Goal: Information Seeking & Learning: Check status

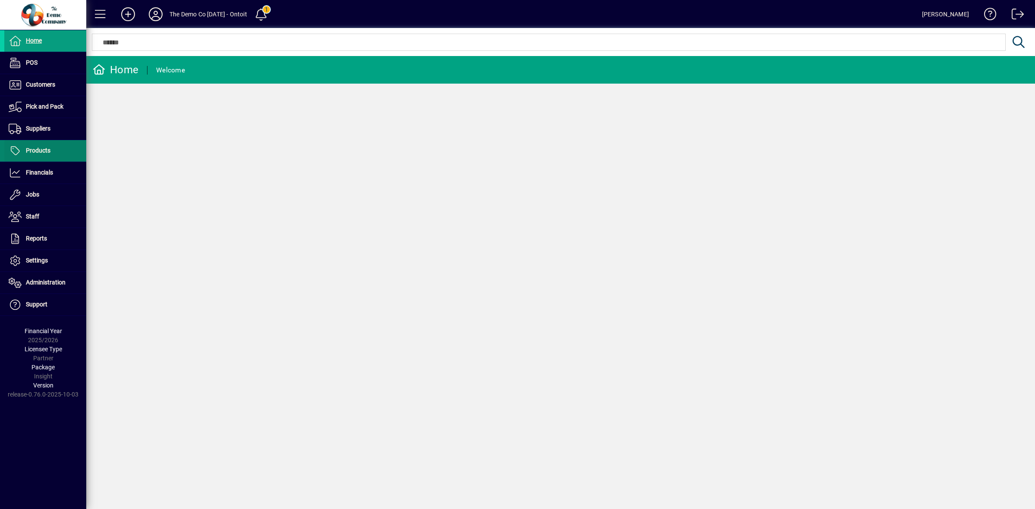
click at [45, 149] on span "Products" at bounding box center [38, 150] width 25 height 7
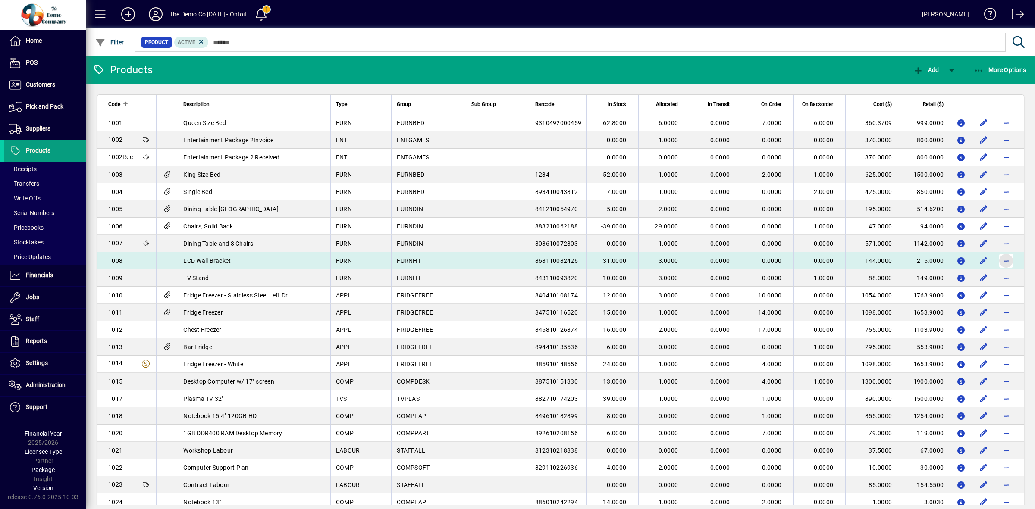
click at [997, 260] on span "button" at bounding box center [1006, 261] width 21 height 21
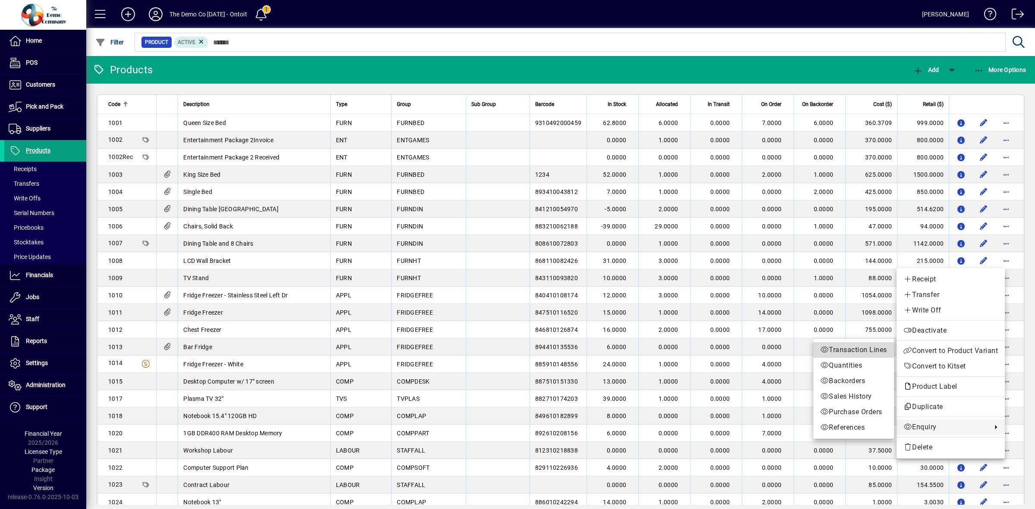
click at [840, 350] on span "Transaction Lines" at bounding box center [853, 350] width 67 height 10
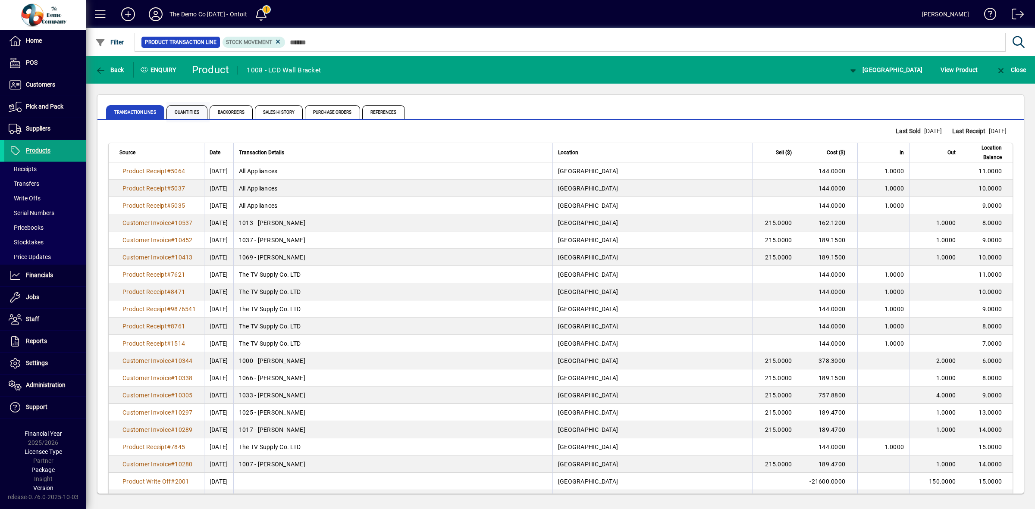
click at [173, 111] on span "Quantities" at bounding box center [187, 112] width 41 height 14
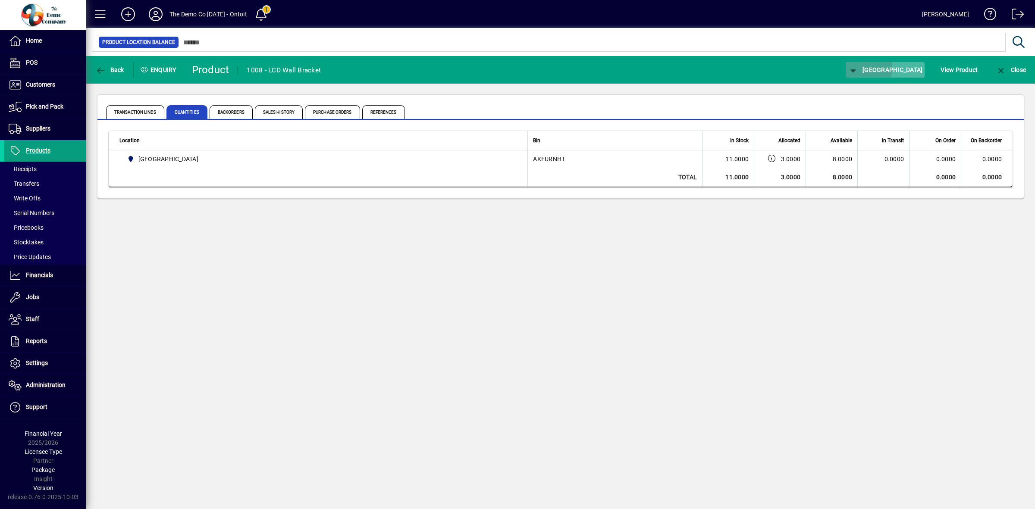
click at [898, 67] on span "[GEOGRAPHIC_DATA]" at bounding box center [885, 69] width 75 height 7
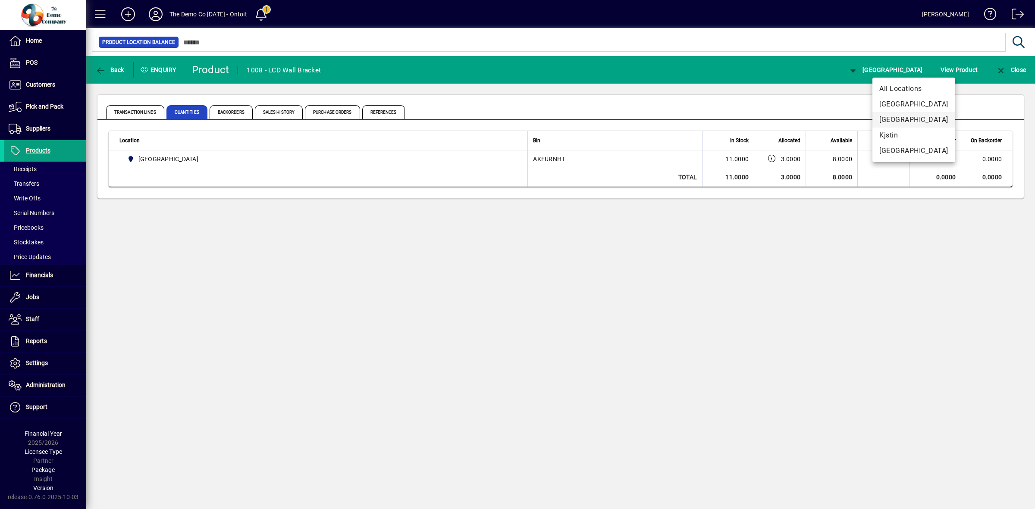
click at [902, 118] on span "[GEOGRAPHIC_DATA]" at bounding box center [914, 120] width 69 height 10
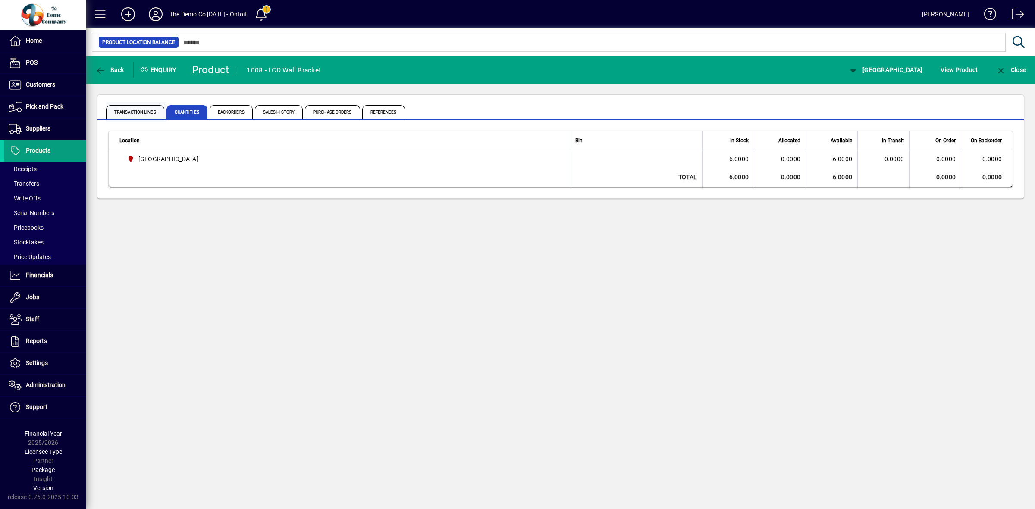
click at [124, 113] on span "Transaction Lines" at bounding box center [135, 112] width 58 height 14
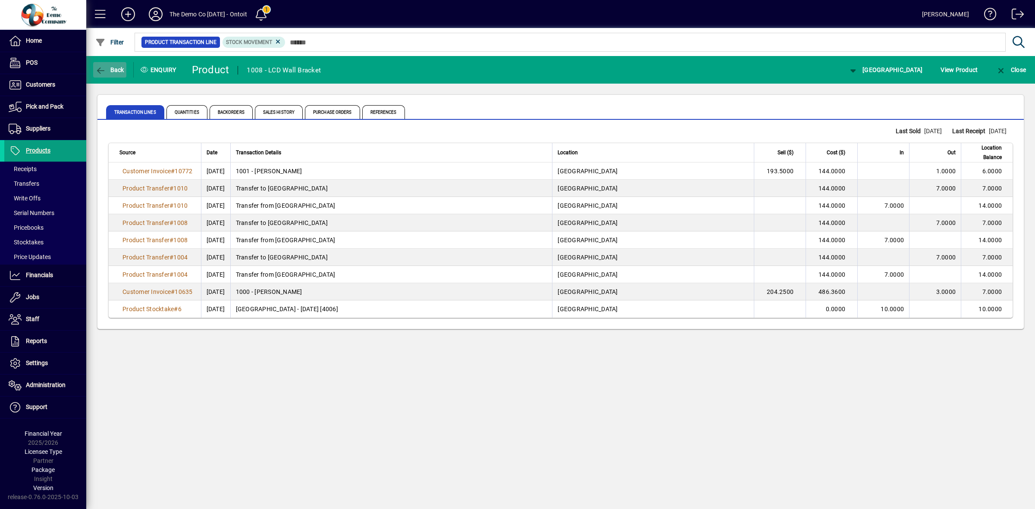
click at [121, 73] on span "button" at bounding box center [109, 70] width 33 height 21
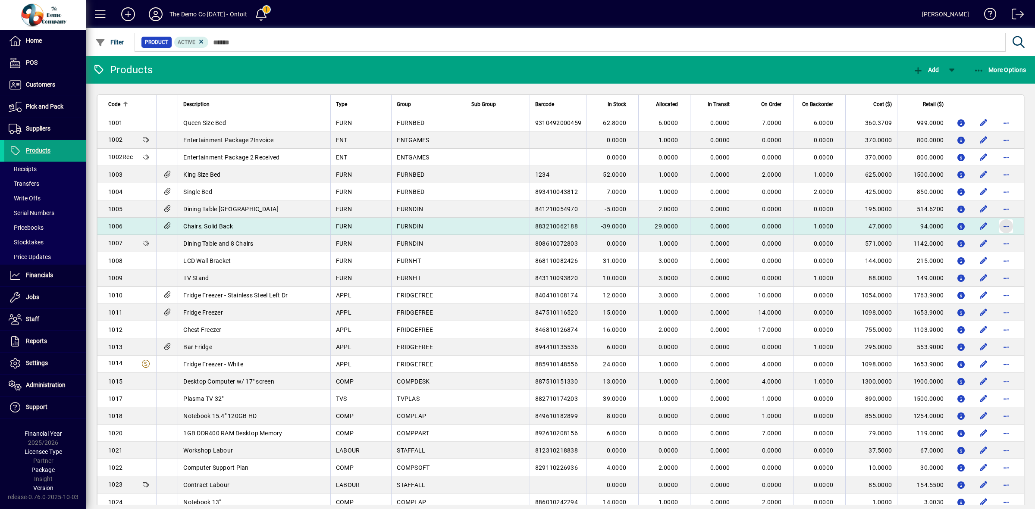
click at [1001, 225] on span "button" at bounding box center [1006, 226] width 21 height 21
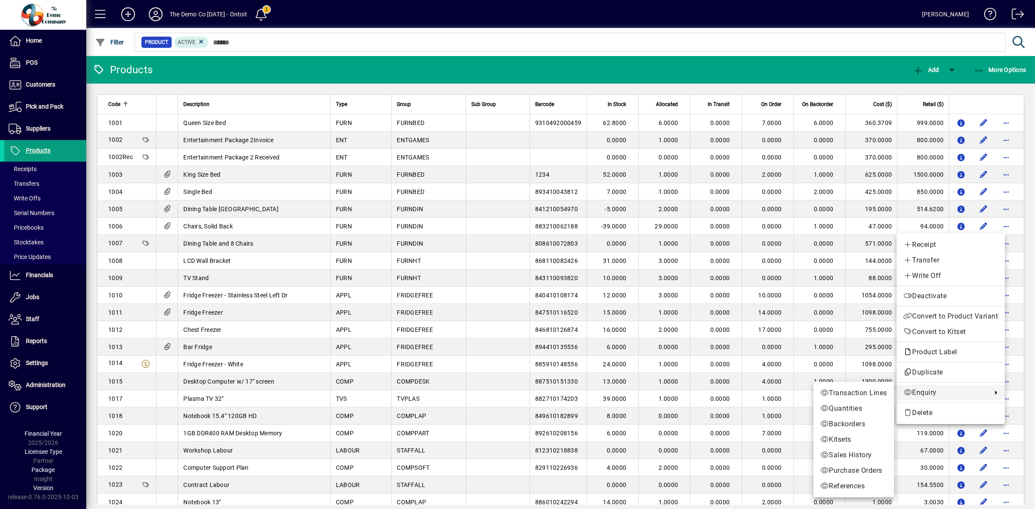
click at [879, 397] on span "Transaction Lines" at bounding box center [853, 393] width 67 height 10
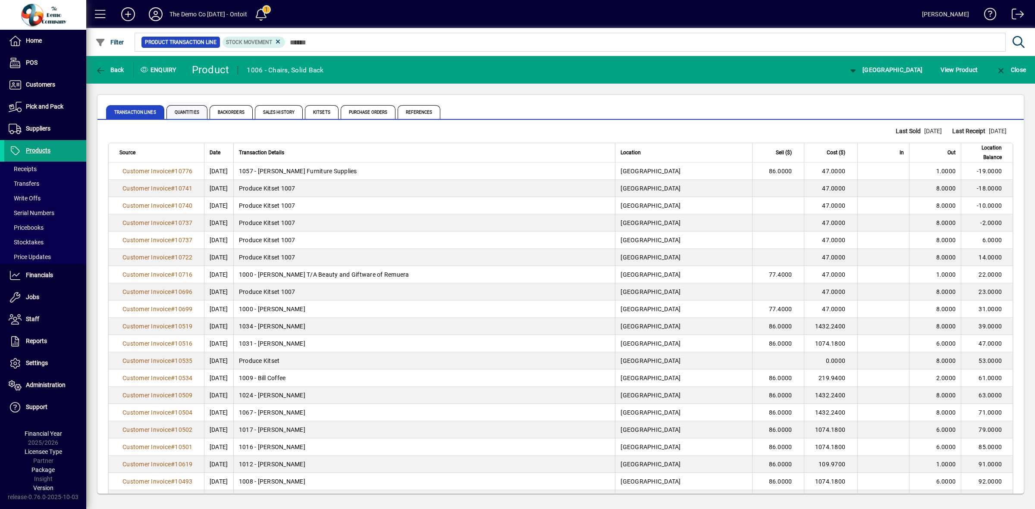
click at [185, 112] on span "Quantities" at bounding box center [187, 112] width 41 height 14
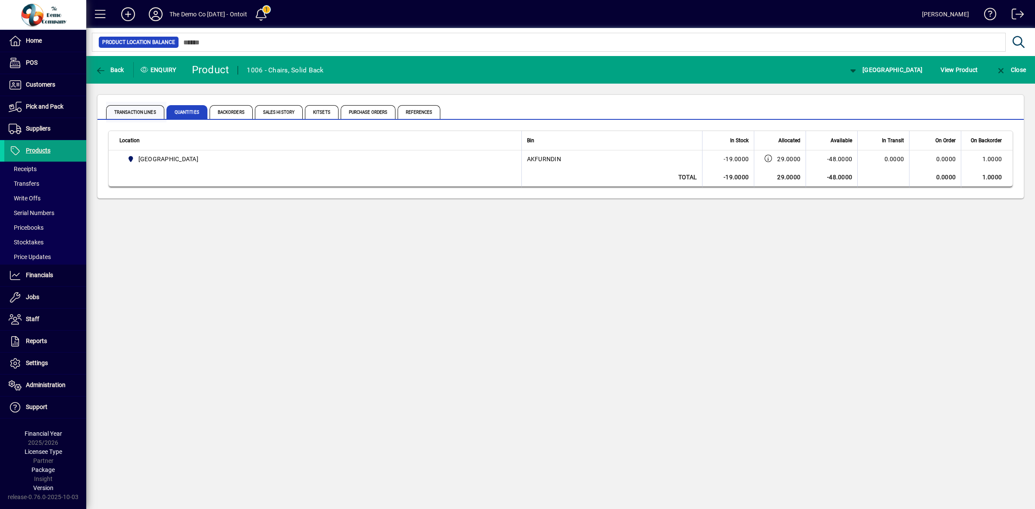
click at [134, 112] on span "Transaction Lines" at bounding box center [135, 112] width 58 height 14
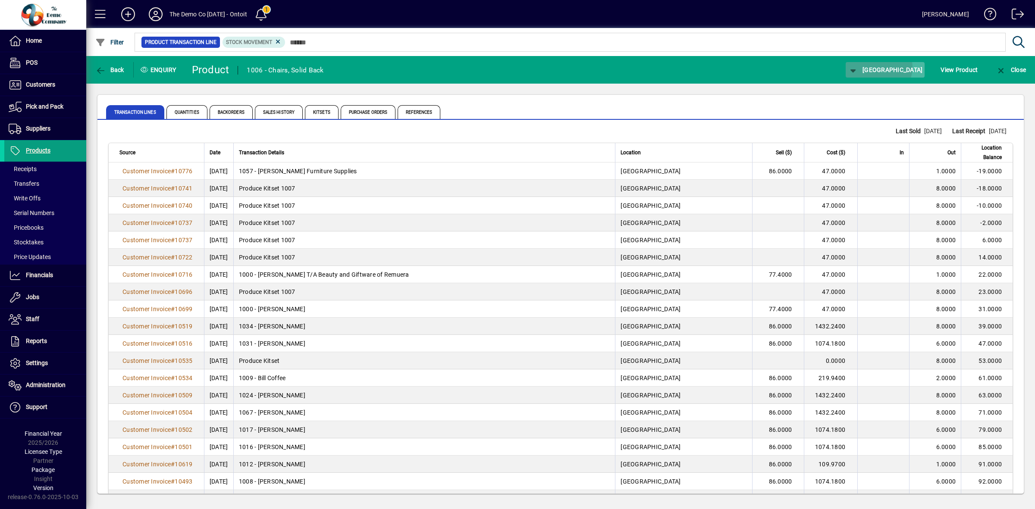
click at [912, 67] on span "[GEOGRAPHIC_DATA]" at bounding box center [885, 69] width 75 height 7
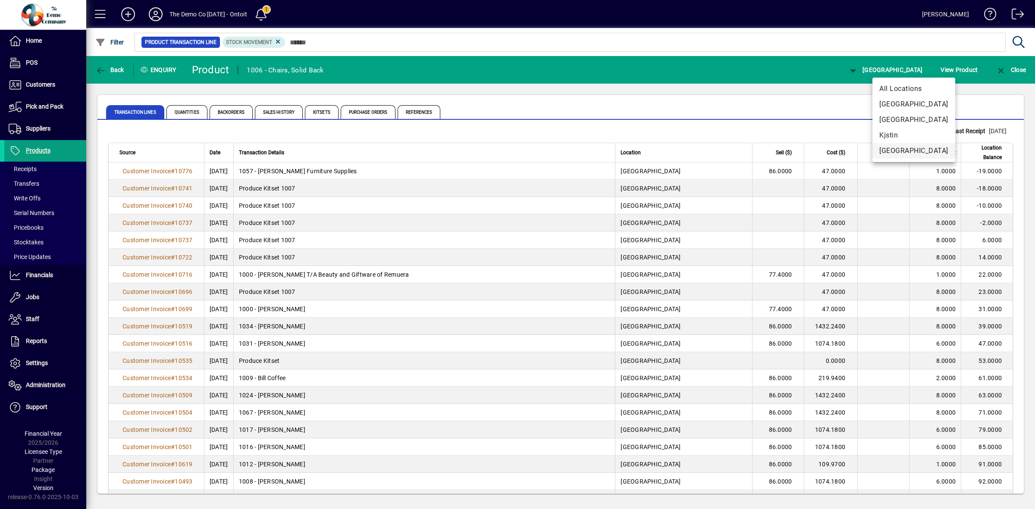
click at [899, 151] on span "[GEOGRAPHIC_DATA]" at bounding box center [914, 151] width 69 height 10
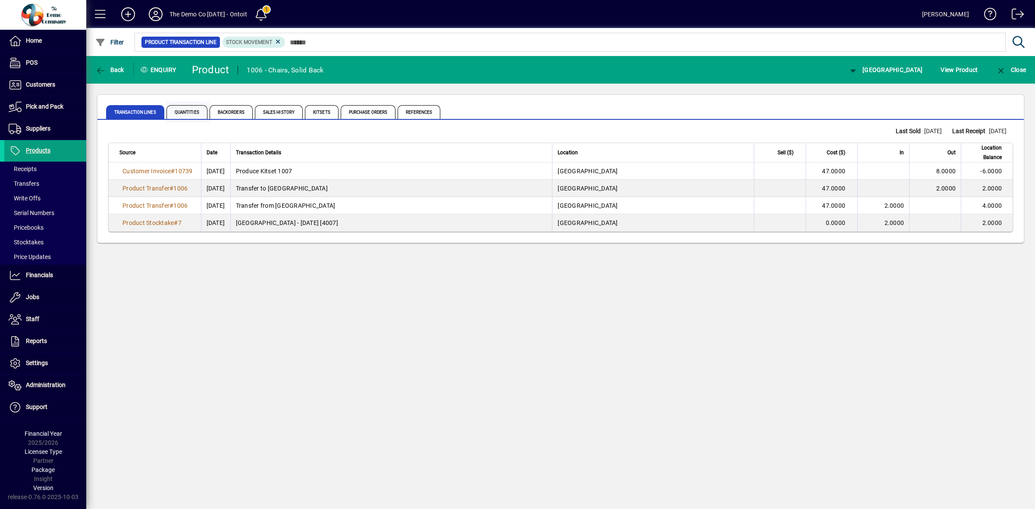
click at [182, 110] on span "Quantities" at bounding box center [187, 112] width 41 height 14
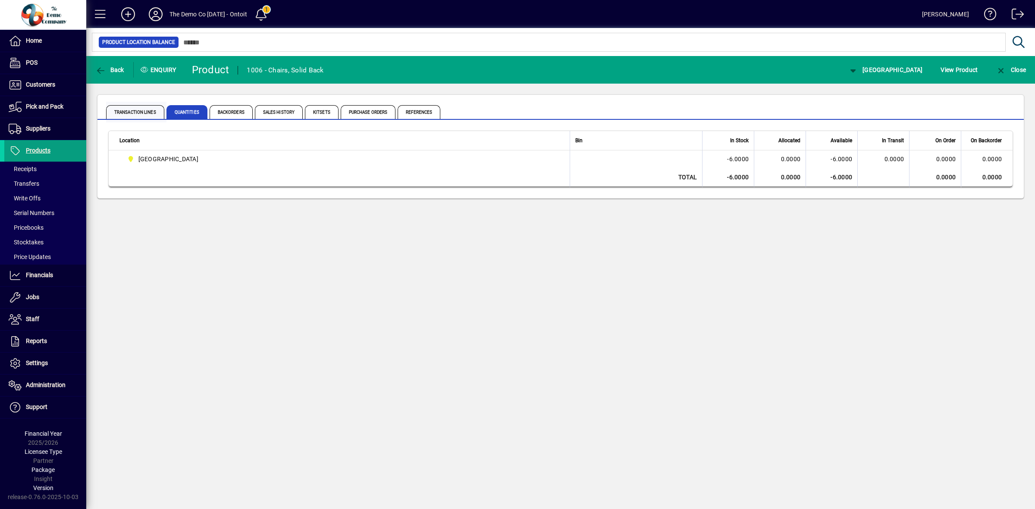
click at [142, 113] on span "Transaction Lines" at bounding box center [135, 112] width 58 height 14
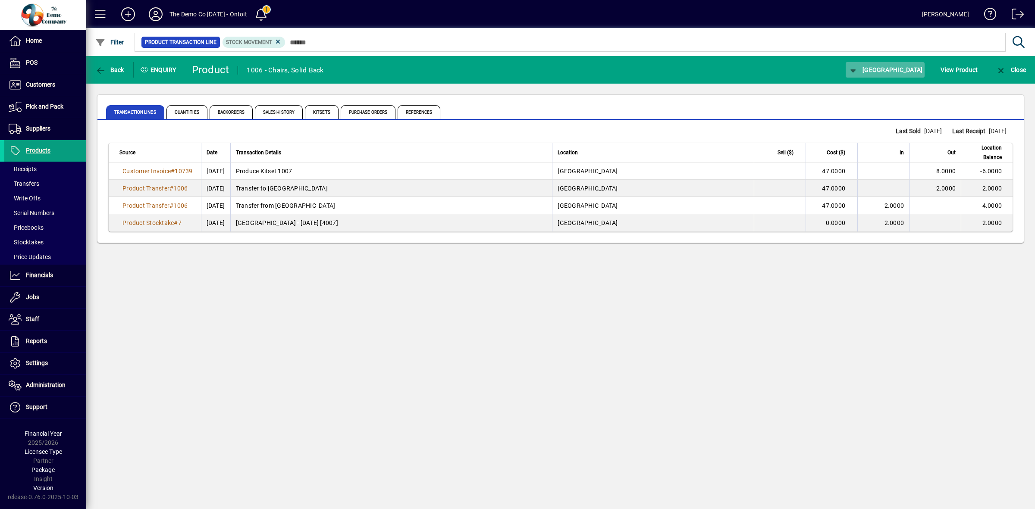
click at [900, 69] on span "[GEOGRAPHIC_DATA]" at bounding box center [885, 69] width 75 height 7
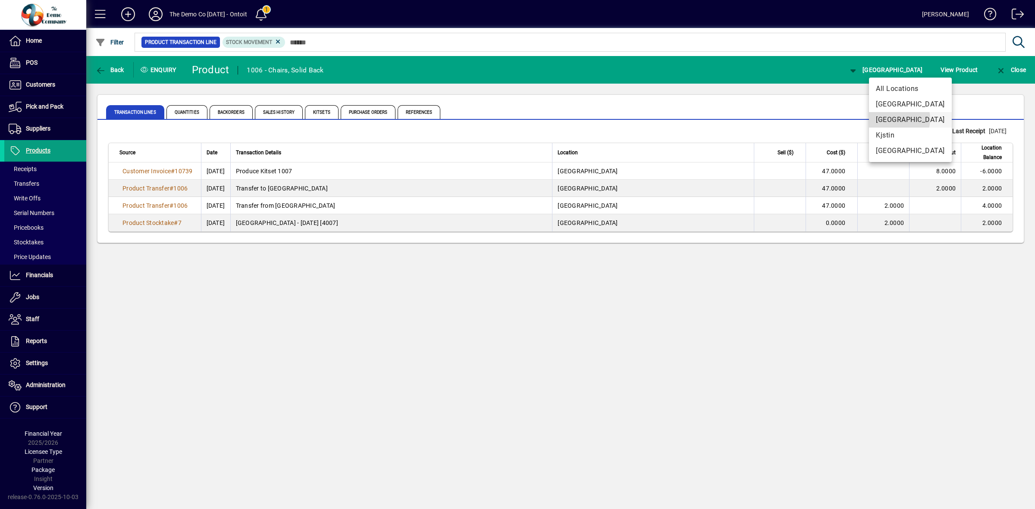
click at [896, 119] on span "[GEOGRAPHIC_DATA]" at bounding box center [910, 120] width 69 height 10
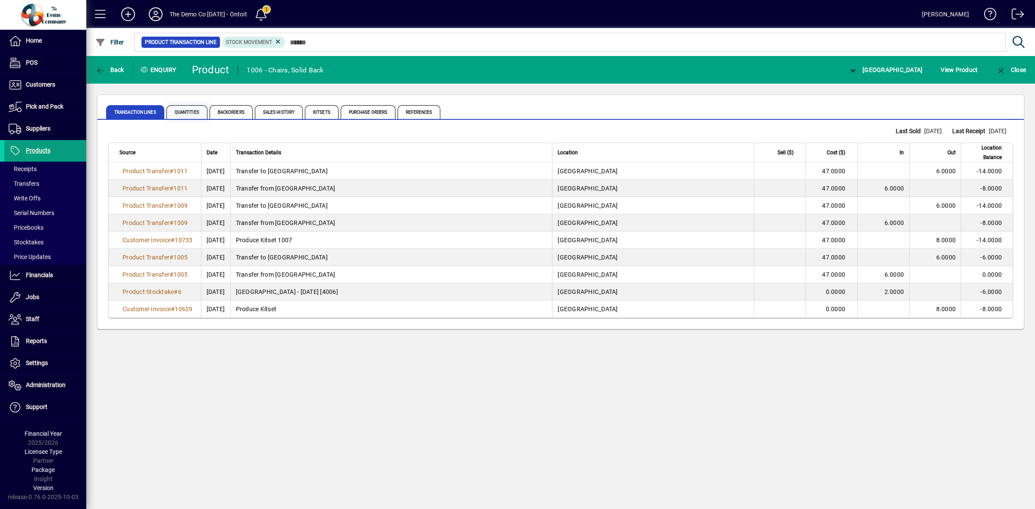
click at [189, 113] on span "Quantities" at bounding box center [187, 112] width 41 height 14
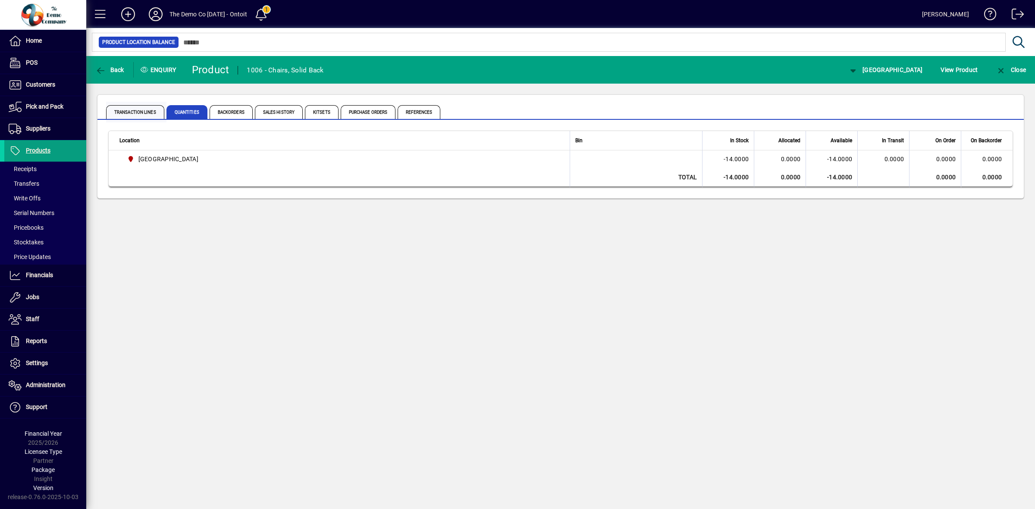
click at [134, 109] on span "Transaction Lines" at bounding box center [135, 112] width 58 height 14
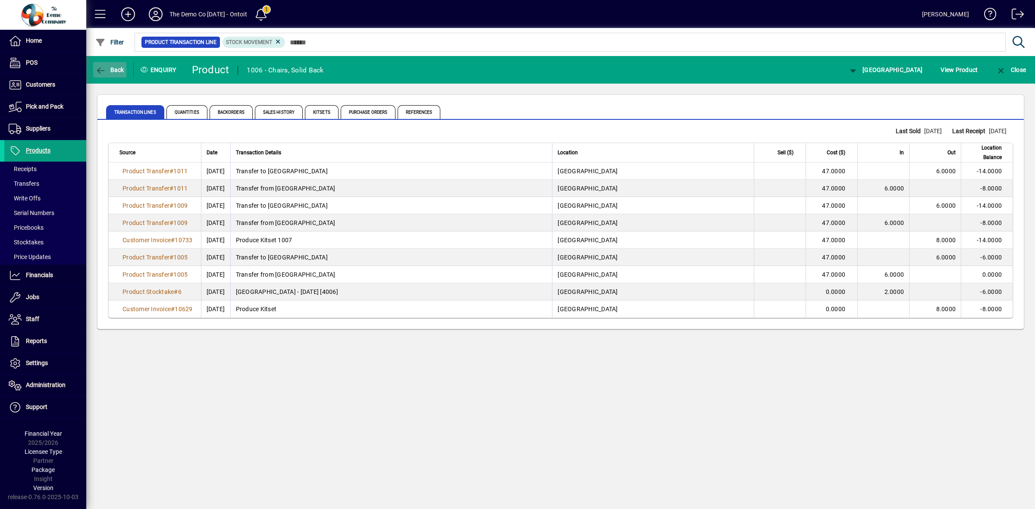
click at [115, 70] on span "Back" at bounding box center [109, 69] width 29 height 7
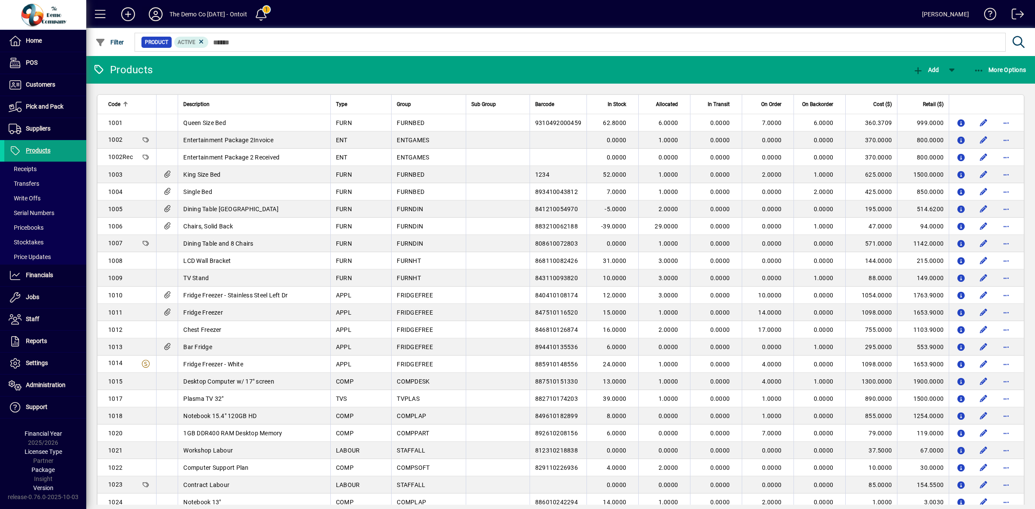
click at [157, 15] on icon at bounding box center [155, 14] width 17 height 14
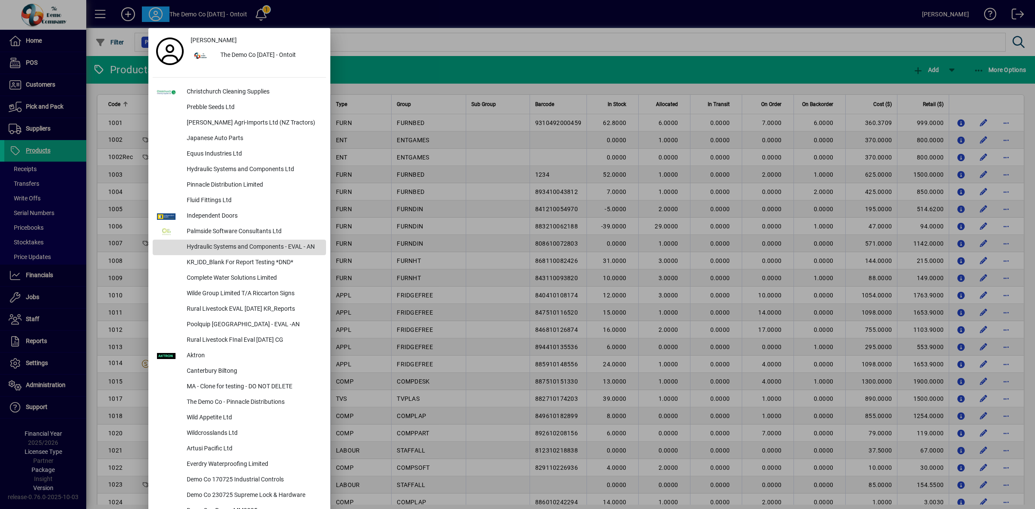
click at [229, 246] on div "Hydraulic Systems and Components - EVAL - AN" at bounding box center [253, 248] width 146 height 16
